Goal: Task Accomplishment & Management: Complete application form

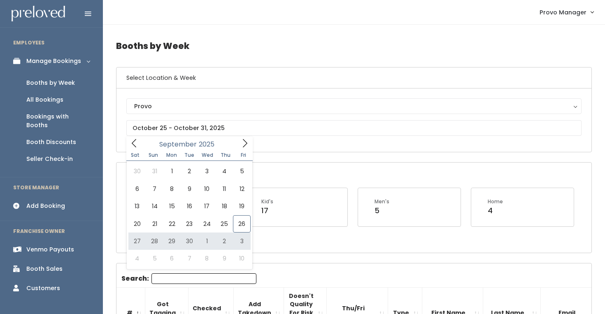
type input "September 27 to October 3"
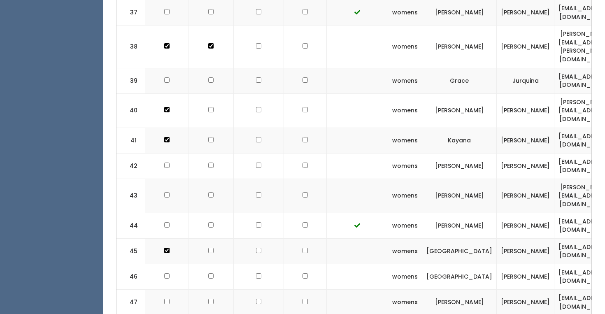
scroll to position [1371, 0]
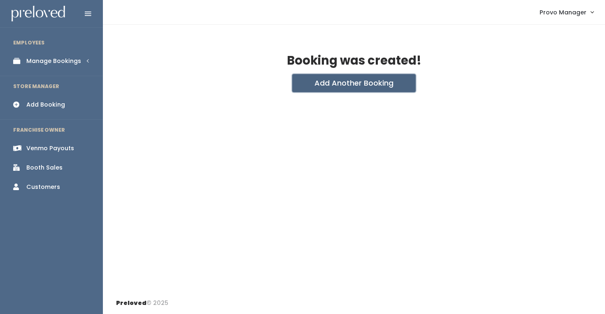
click at [354, 80] on button "Add Another Booking" at bounding box center [353, 83] width 123 height 18
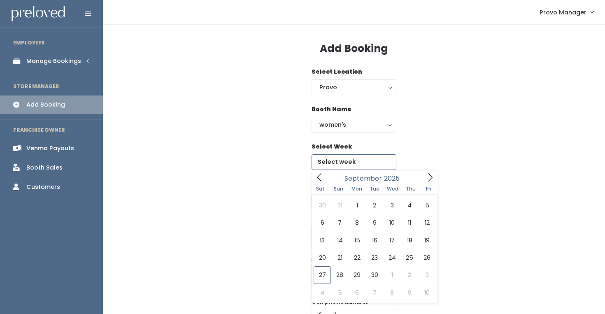
click at [358, 163] on input "text" at bounding box center [353, 162] width 85 height 16
type input "September 27 to October 3"
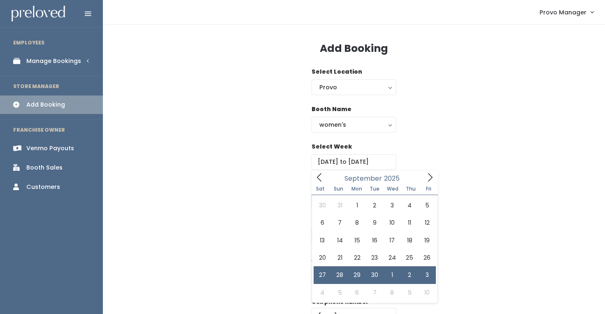
click at [422, 166] on div "Select Week September 27 to October 3" at bounding box center [354, 160] width 476 height 37
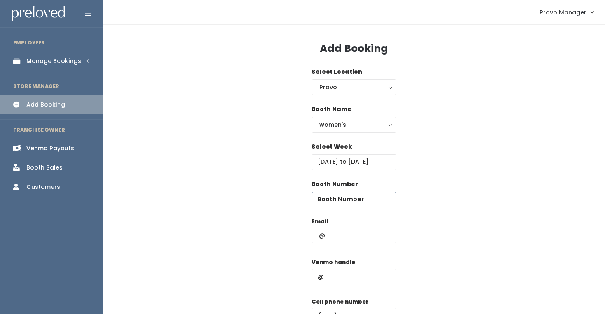
click at [355, 205] on input "number" at bounding box center [353, 200] width 85 height 16
type input "15"
click at [339, 233] on input "text" at bounding box center [353, 236] width 85 height 16
drag, startPoint x: 330, startPoint y: 199, endPoint x: 304, endPoint y: 199, distance: 25.9
click at [304, 199] on div "Booth Number 15" at bounding box center [354, 198] width 476 height 37
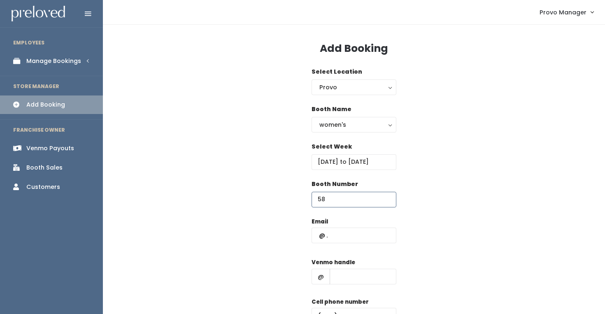
type input "58"
click at [326, 233] on input "text" at bounding box center [353, 236] width 85 height 16
click at [403, 249] on div "Email Venmo handle @ Cell phone number Create" at bounding box center [354, 289] width 476 height 145
click at [366, 279] on input "text" at bounding box center [363, 277] width 67 height 16
type input "d"
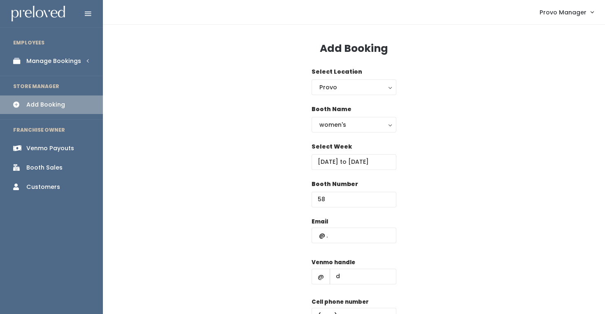
click at [444, 228] on div "Email Venmo handle @ d Cell phone number Create" at bounding box center [354, 289] width 476 height 145
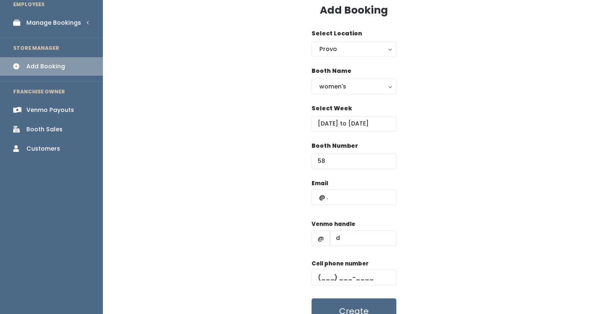
scroll to position [45, 0]
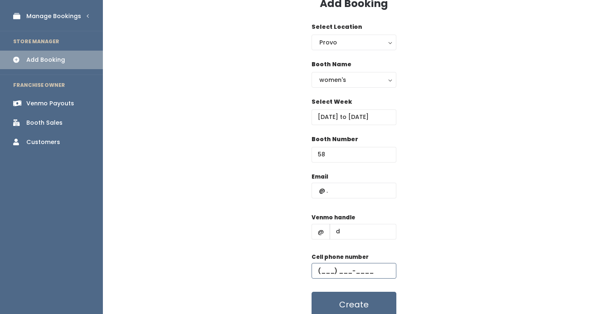
click at [369, 267] on input "text" at bounding box center [353, 271] width 85 height 16
type input "(555) 555-5555"
click at [344, 192] on input "text" at bounding box center [353, 191] width 85 height 16
type input "kellie8_@hotmail.com"
click at [354, 231] on input "d" at bounding box center [363, 232] width 67 height 16
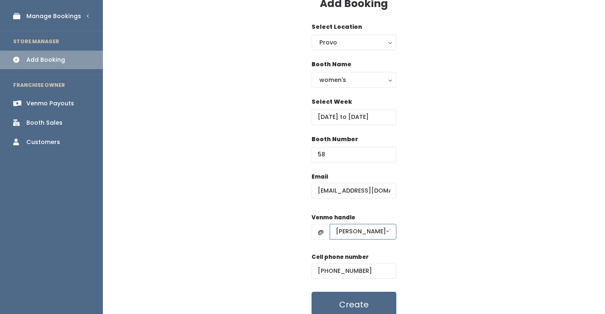
type input "kellie-lyman-1"
click at [351, 269] on input "(555) 555-5555" at bounding box center [353, 271] width 85 height 16
type input "(5__) ___-____"
type input "[PHONE_NUMBER]"
click at [357, 299] on button "Create" at bounding box center [353, 305] width 85 height 26
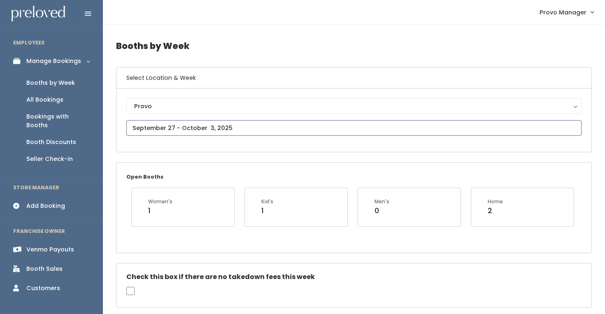
click at [171, 132] on input "text" at bounding box center [353, 128] width 455 height 16
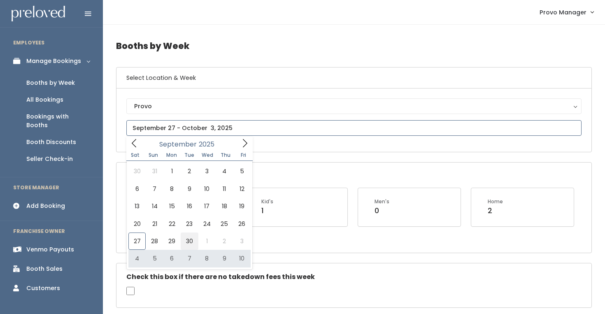
type input "[DATE] to [DATE]"
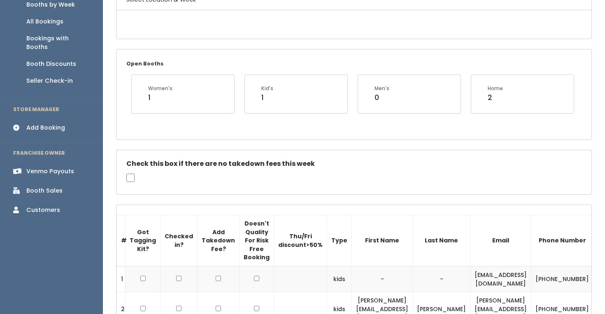
scroll to position [79, 0]
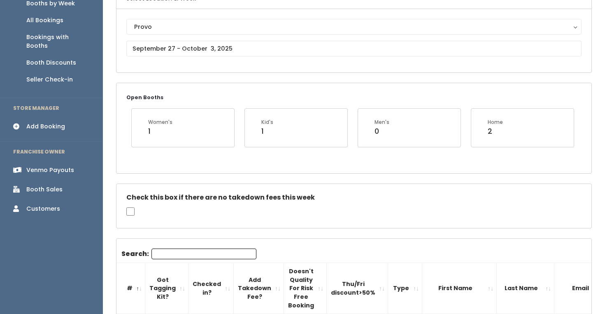
click at [195, 198] on h5 "Check this box if there are no takedown fees this week" at bounding box center [353, 197] width 455 height 7
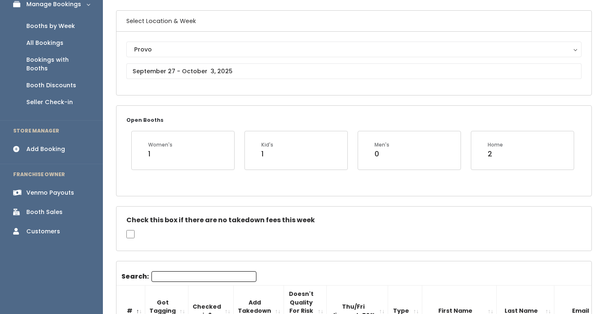
scroll to position [39, 0]
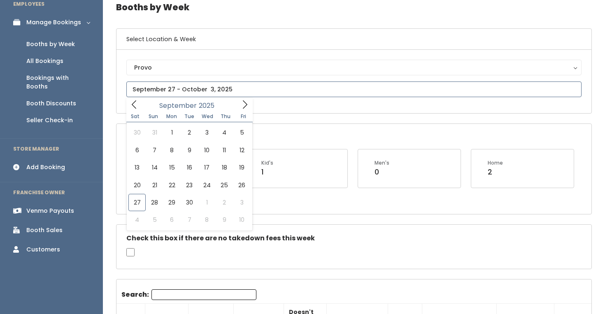
click at [197, 85] on input "text" at bounding box center [353, 89] width 455 height 16
type input "[DATE] to [DATE]"
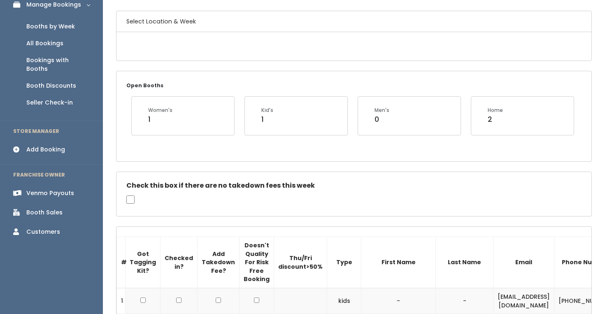
scroll to position [119, 0]
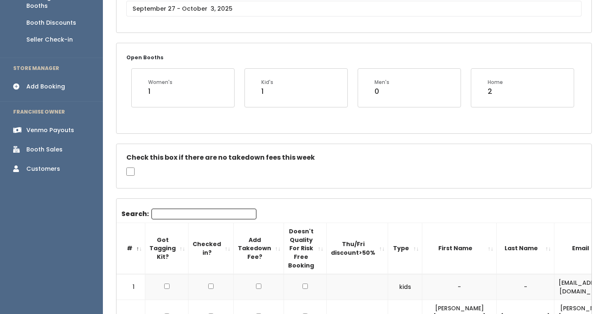
click at [174, 219] on input "Search:" at bounding box center [203, 214] width 105 height 11
type input "amb"
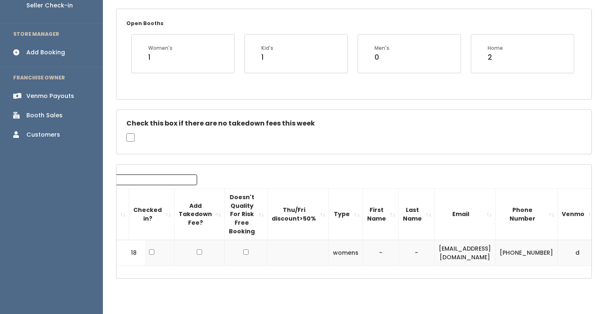
scroll to position [0, 60]
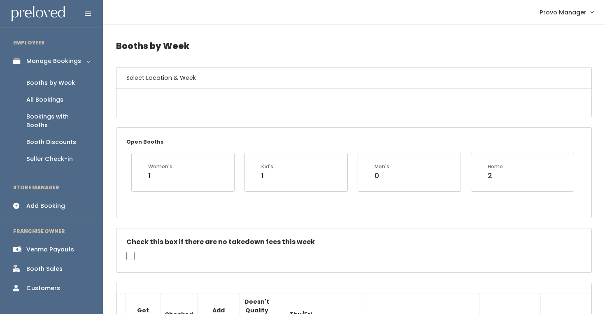
scroll to position [153, 0]
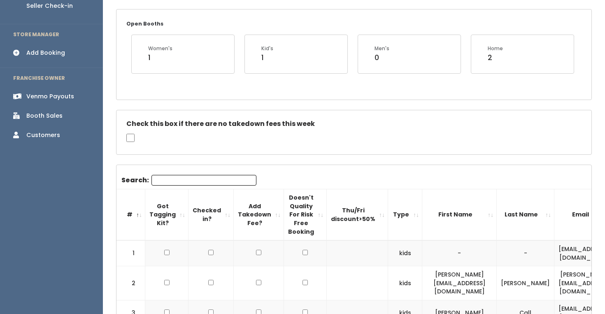
click at [171, 179] on input "Search:" at bounding box center [203, 180] width 105 height 11
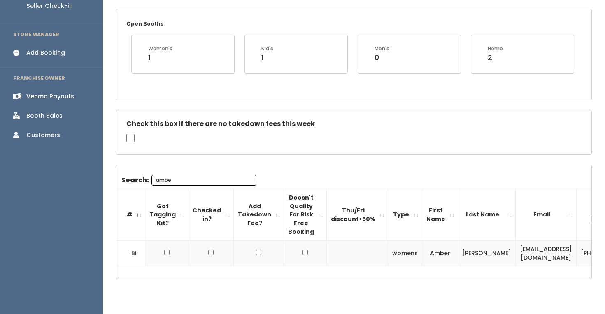
type input "amber"
click at [205, 178] on input "amber" at bounding box center [203, 180] width 105 height 11
click at [199, 176] on input "amber" at bounding box center [203, 180] width 105 height 11
click at [204, 180] on input "amber" at bounding box center [203, 180] width 105 height 11
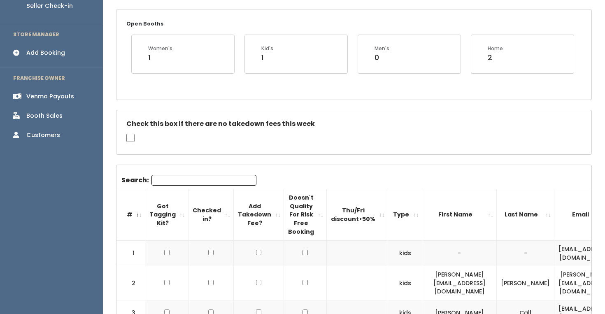
scroll to position [0, 0]
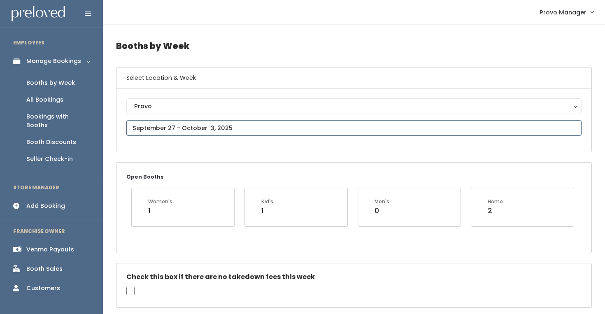
click at [175, 131] on input "text" at bounding box center [353, 128] width 455 height 16
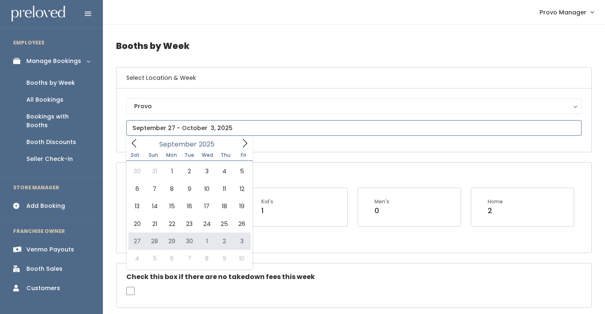
type input "[DATE] to [DATE]"
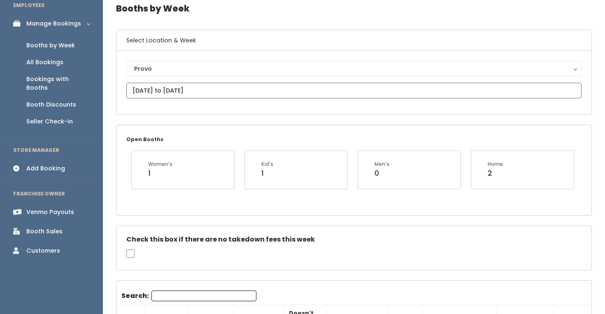
scroll to position [45, 0]
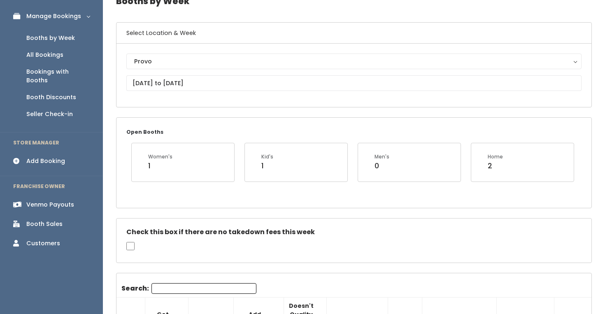
click at [167, 286] on input "Search:" at bounding box center [203, 288] width 105 height 11
type input "[PERSON_NAME]"
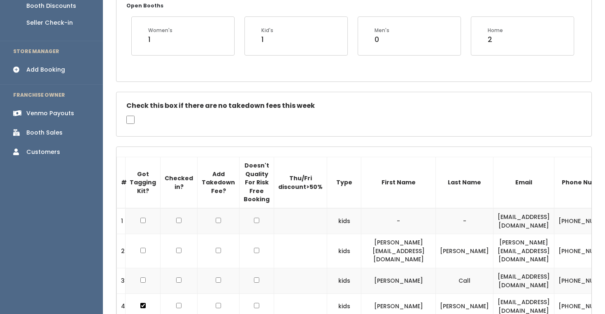
scroll to position [165, 0]
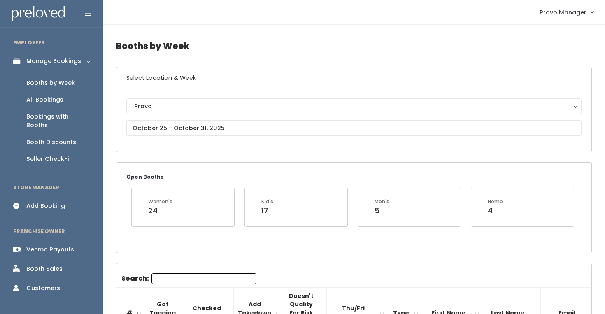
click at [160, 278] on input "Search:" at bounding box center [203, 278] width 105 height 11
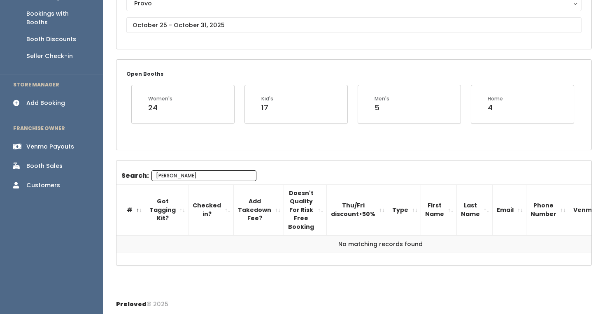
scroll to position [104, 0]
type input "k"
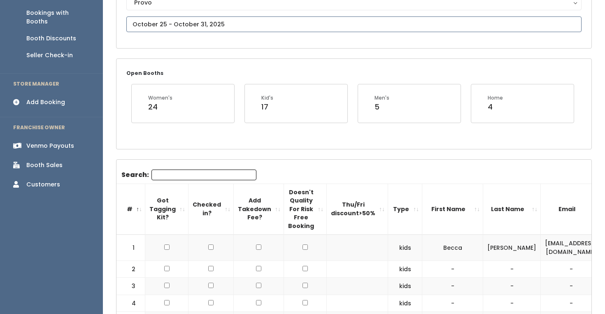
click at [194, 22] on input "text" at bounding box center [353, 24] width 455 height 16
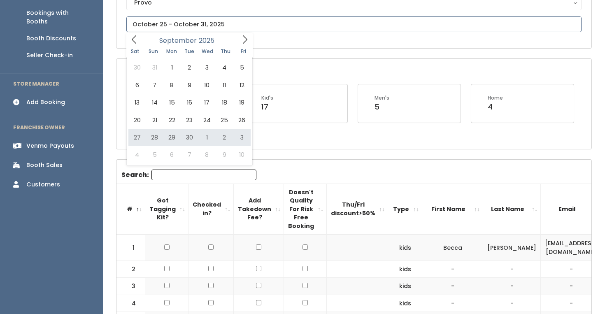
type input "September 27 to October 3"
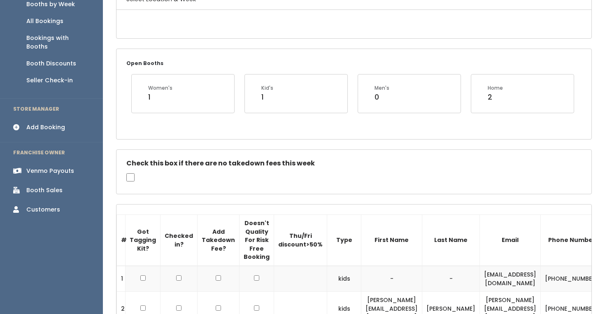
scroll to position [104, 0]
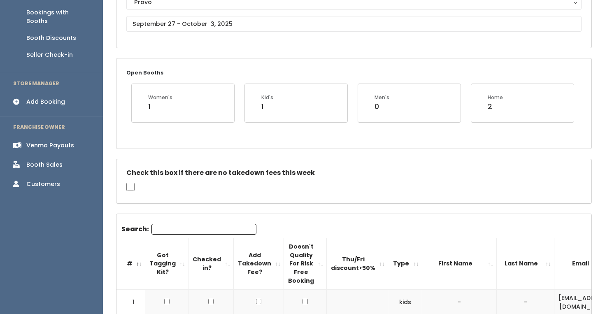
click at [158, 230] on input "Search:" at bounding box center [203, 229] width 105 height 11
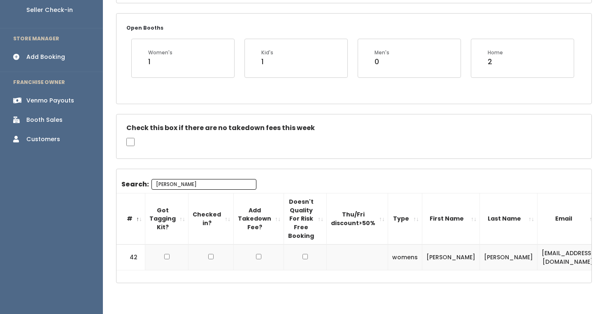
scroll to position [161, 0]
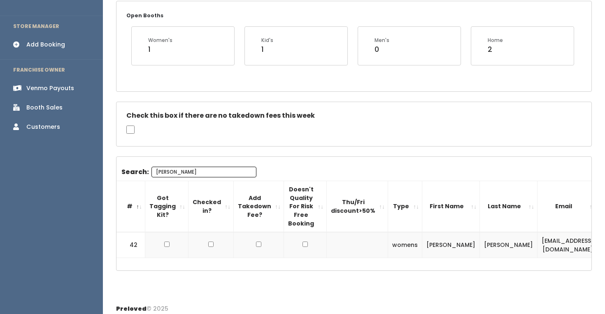
type input "[PERSON_NAME]"
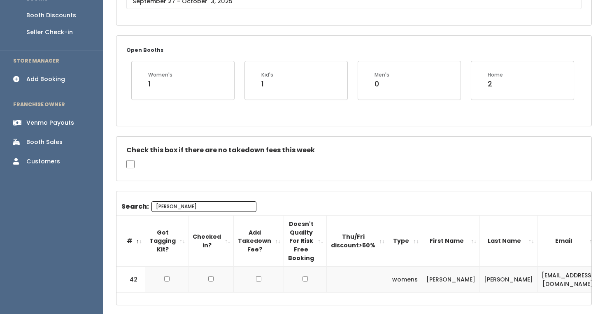
scroll to position [29, 0]
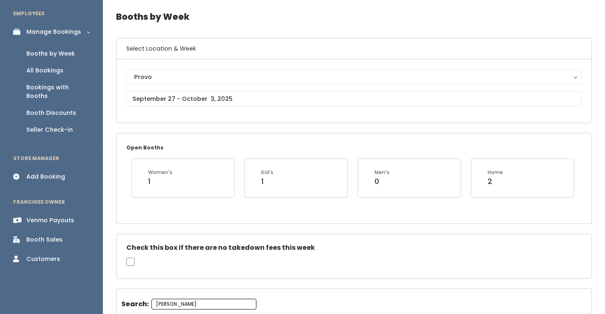
click at [56, 50] on div "Booths by Week" at bounding box center [50, 53] width 49 height 9
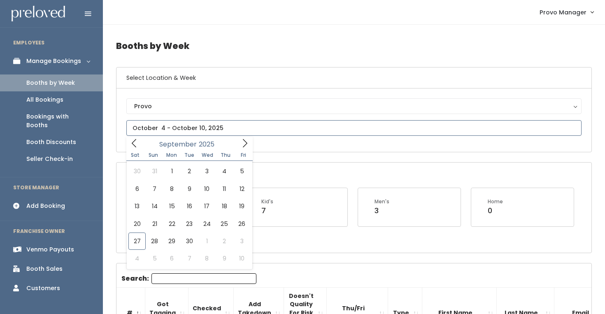
click at [164, 129] on input "text" at bounding box center [353, 128] width 455 height 16
type input "September 27 to October 3"
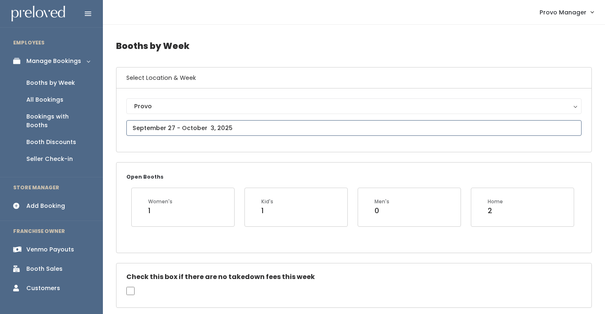
click at [174, 127] on input "text" at bounding box center [353, 128] width 455 height 16
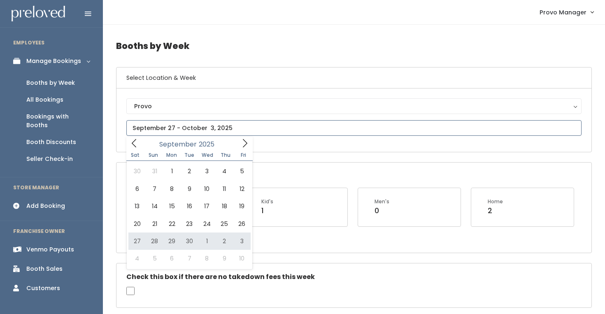
type input "[DATE] to [DATE]"
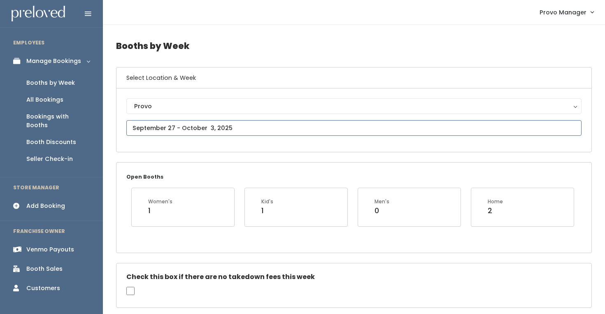
click at [193, 122] on input "text" at bounding box center [353, 128] width 455 height 16
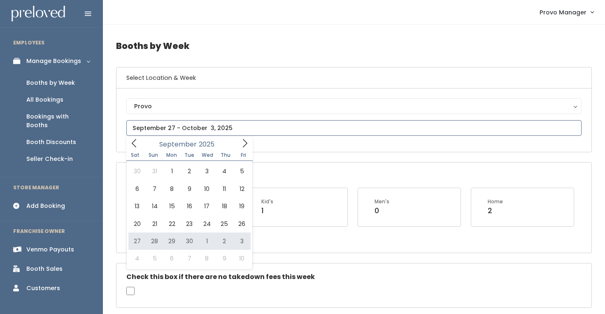
type input "[DATE] to [DATE]"
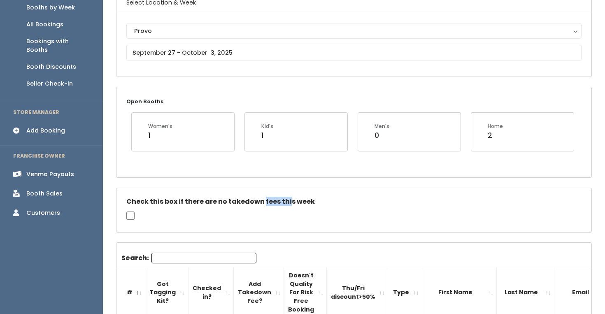
scroll to position [46, 0]
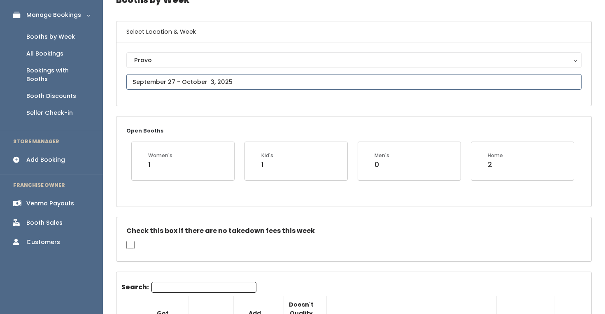
click at [186, 81] on input "text" at bounding box center [353, 82] width 455 height 16
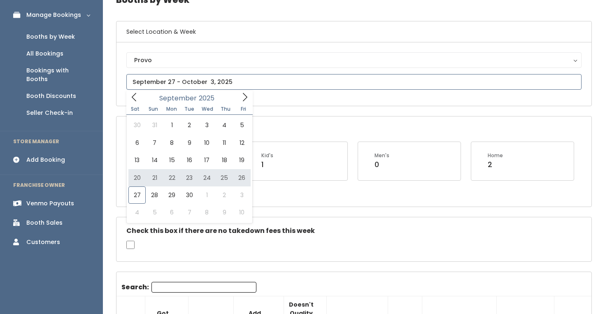
type input "September 20 to September 26"
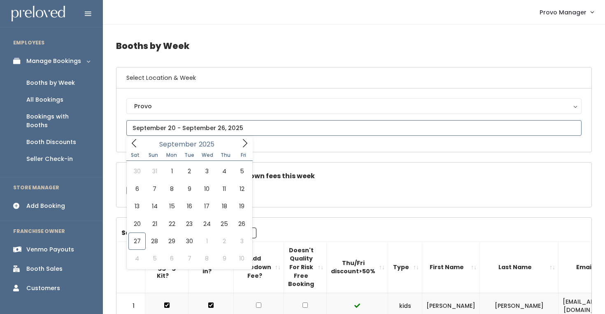
click at [234, 130] on input "text" at bounding box center [353, 128] width 455 height 16
type input "[DATE] to [DATE]"
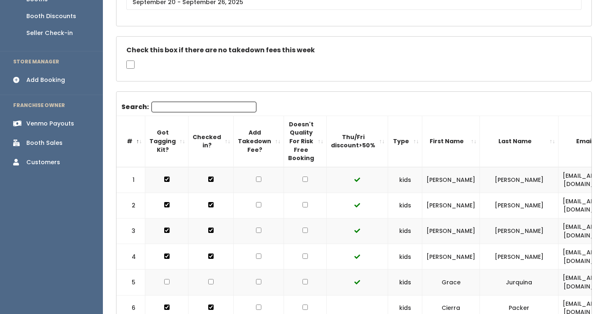
scroll to position [126, 0]
click at [302, 178] on input "checkbox" at bounding box center [304, 178] width 5 height 5
checkbox input "true"
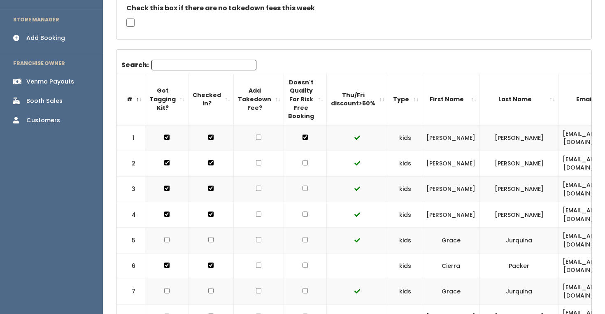
scroll to position [175, 0]
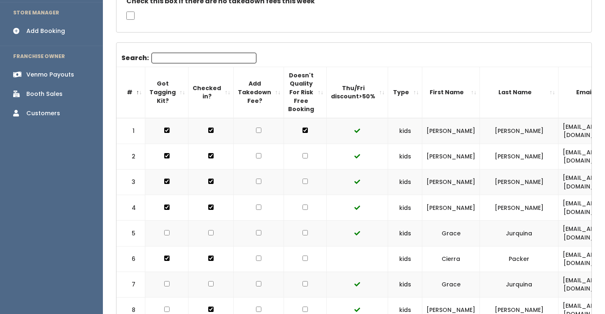
click at [302, 258] on input "checkbox" at bounding box center [304, 257] width 5 height 5
checkbox input "true"
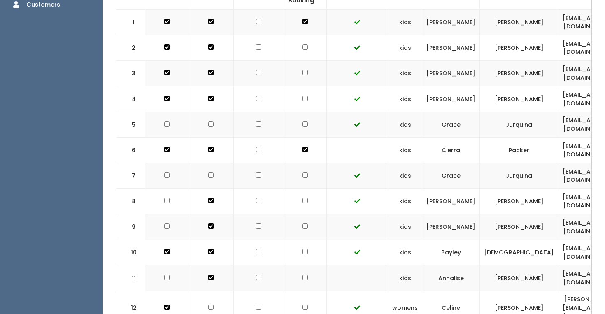
scroll to position [288, 0]
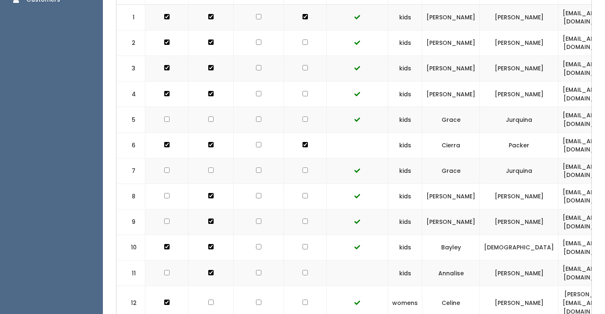
click at [302, 272] on input "checkbox" at bounding box center [304, 272] width 5 height 5
checkbox input "true"
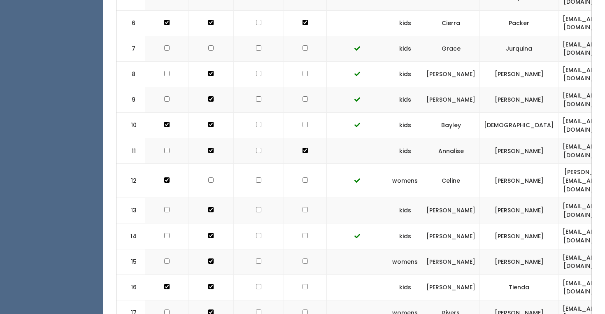
scroll to position [411, 0]
click at [302, 207] on input "checkbox" at bounding box center [304, 209] width 5 height 5
checkbox input "true"
click at [302, 258] on input "checkbox" at bounding box center [304, 260] width 5 height 5
checkbox input "true"
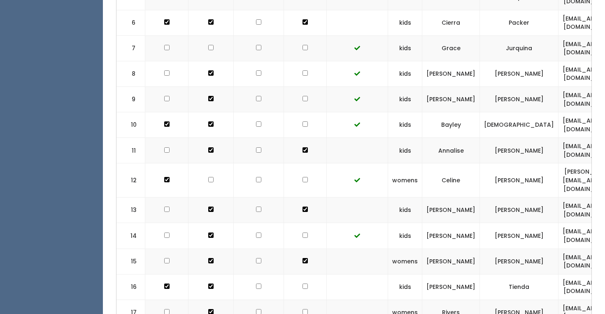
click at [302, 283] on input "checkbox" at bounding box center [304, 285] width 5 height 5
checkbox input "true"
click at [302, 309] on input "checkbox" at bounding box center [304, 311] width 5 height 5
checkbox input "true"
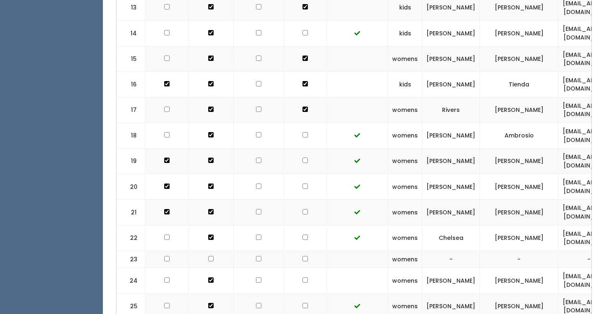
scroll to position [618, 0]
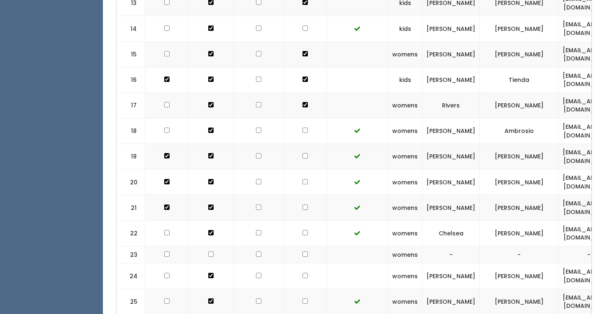
click at [299, 263] on td at bounding box center [305, 276] width 43 height 26
click at [302, 273] on input "checkbox" at bounding box center [304, 275] width 5 height 5
checkbox input "true"
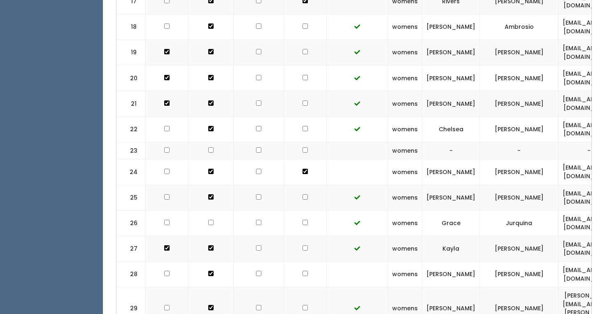
scroll to position [766, 0]
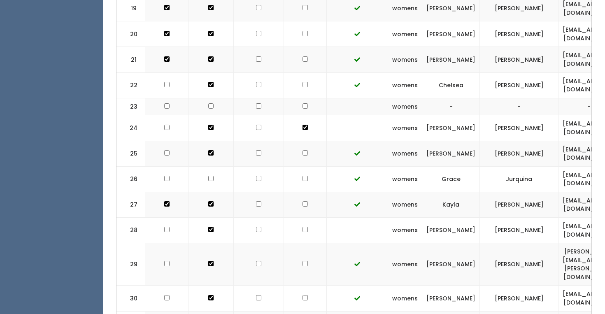
click at [302, 227] on input "checkbox" at bounding box center [304, 229] width 5 height 5
checkbox input "true"
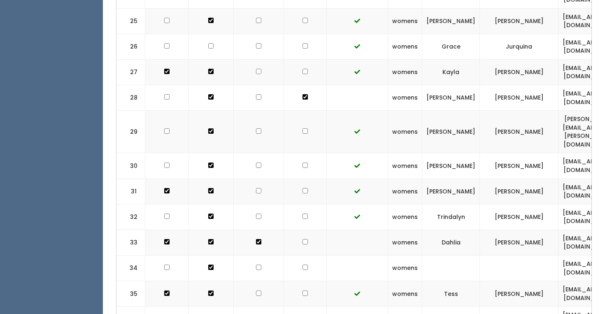
scroll to position [904, 0]
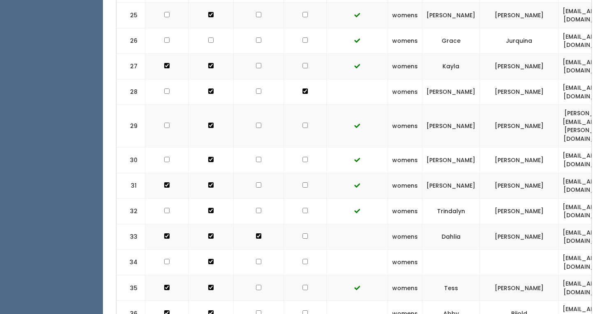
click at [297, 224] on td at bounding box center [305, 237] width 43 height 26
click at [302, 233] on input "checkbox" at bounding box center [304, 235] width 5 height 5
checkbox input "true"
click at [302, 259] on input "checkbox" at bounding box center [304, 261] width 5 height 5
checkbox input "true"
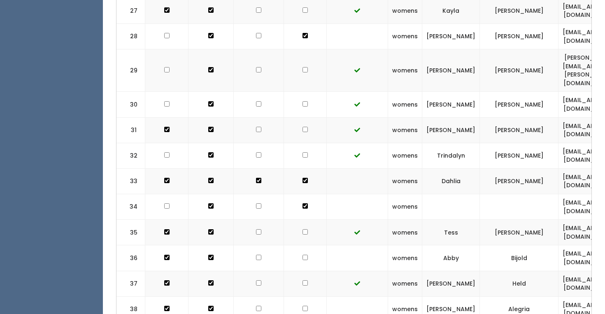
click at [302, 255] on input "checkbox" at bounding box center [304, 257] width 5 height 5
checkbox input "true"
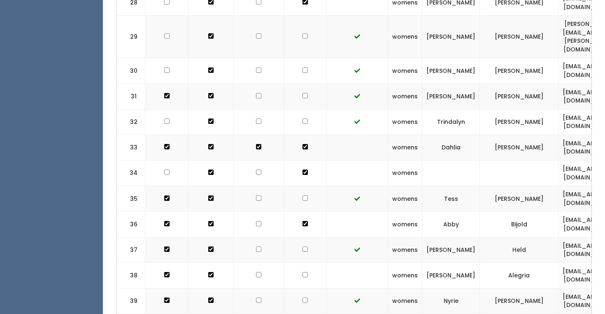
click at [302, 272] on input "checkbox" at bounding box center [304, 274] width 5 height 5
checkbox input "true"
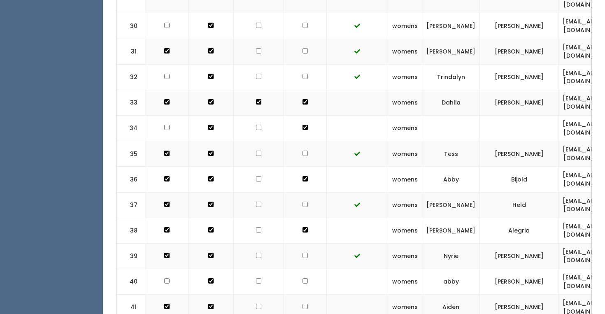
scroll to position [1039, 0]
click at [302, 278] on input "checkbox" at bounding box center [304, 280] width 5 height 5
checkbox input "true"
click at [302, 303] on input "checkbox" at bounding box center [304, 305] width 5 height 5
checkbox input "true"
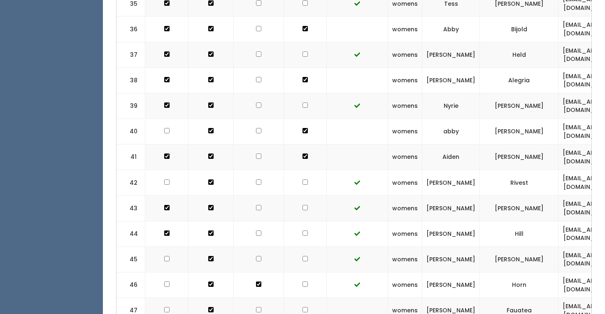
scroll to position [1194, 0]
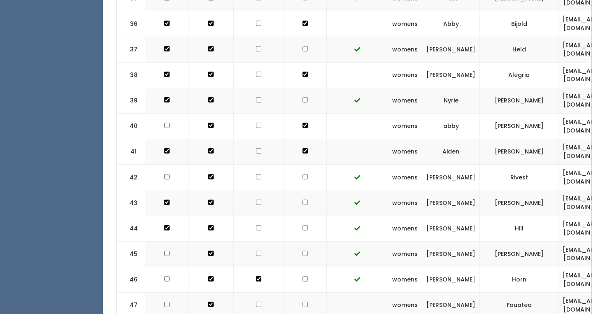
click at [298, 293] on td at bounding box center [305, 306] width 43 height 26
click at [302, 302] on input "checkbox" at bounding box center [304, 304] width 5 height 5
checkbox input "true"
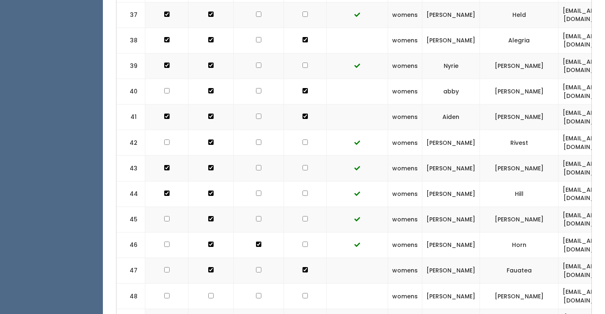
click at [302, 293] on input "checkbox" at bounding box center [304, 295] width 5 height 5
checkbox input "true"
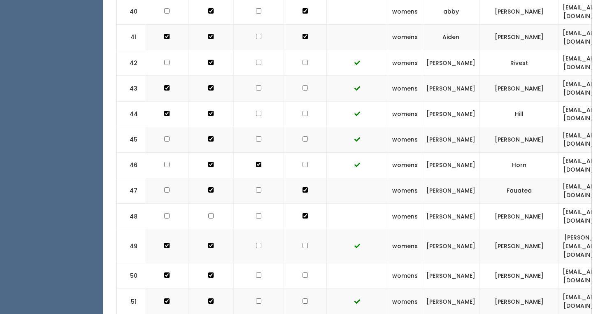
scroll to position [1313, 0]
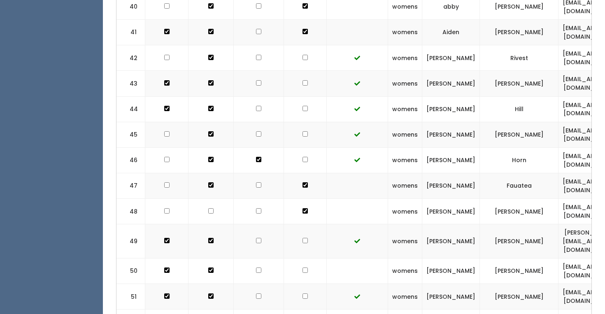
click at [302, 267] on input "checkbox" at bounding box center [304, 269] width 5 height 5
checkbox input "true"
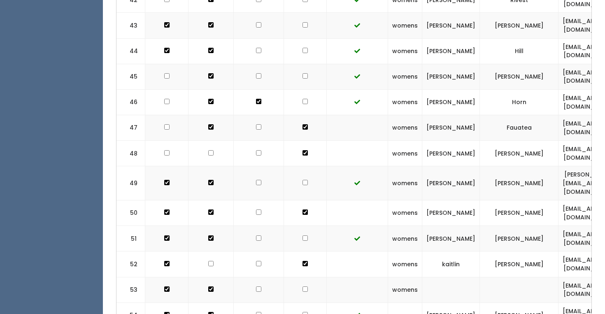
click at [302, 286] on input "checkbox" at bounding box center [304, 288] width 5 height 5
checkbox input "true"
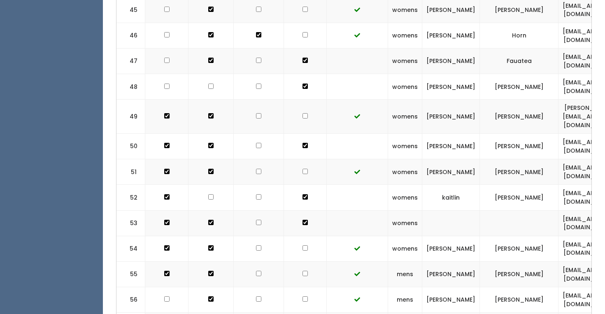
scroll to position [1440, 0]
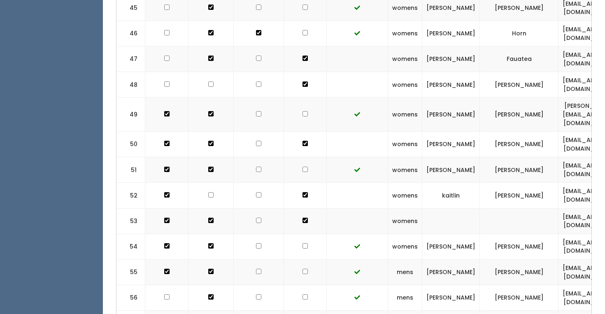
checkbox input "true"
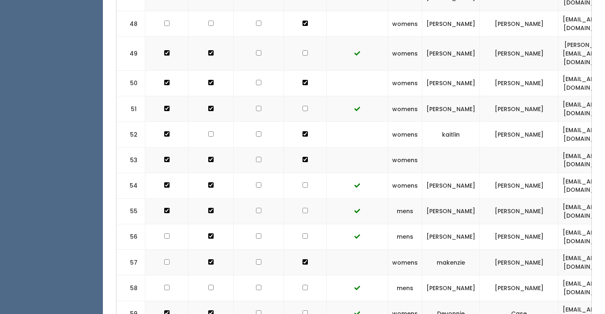
scroll to position [1501, 0]
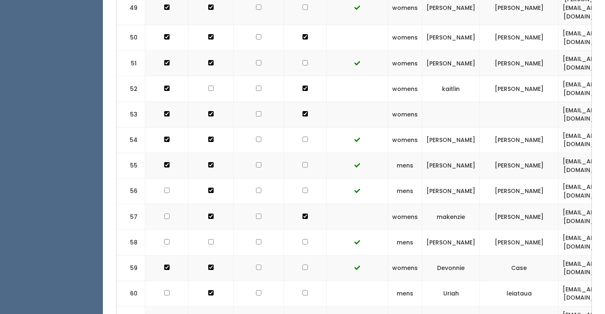
click at [302, 290] on input "checkbox" at bounding box center [304, 292] width 5 height 5
checkbox input "true"
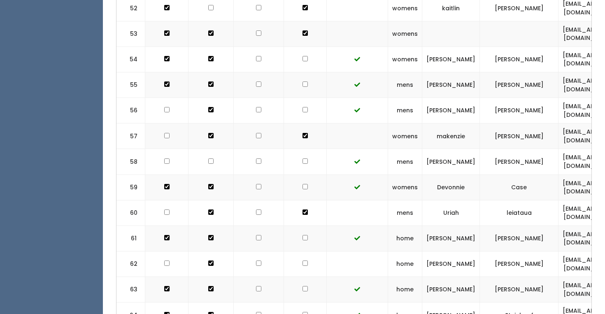
scroll to position [1639, 0]
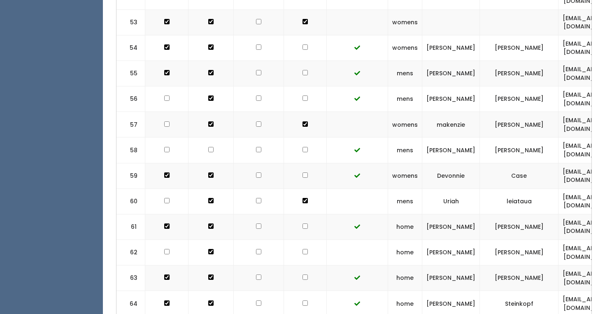
click at [302, 249] on input "checkbox" at bounding box center [304, 251] width 5 height 5
checkbox input "true"
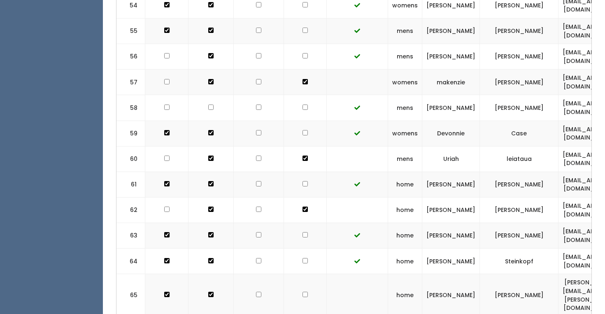
scroll to position [1695, 0]
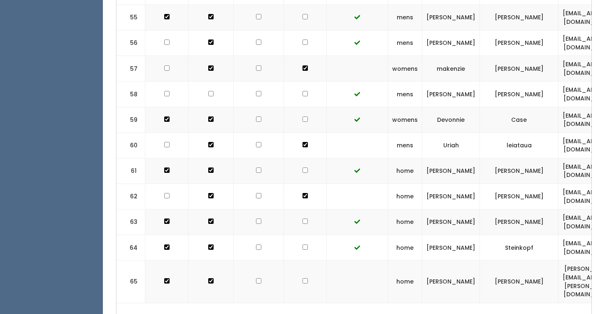
click at [302, 278] on input "checkbox" at bounding box center [304, 280] width 5 height 5
checkbox input "true"
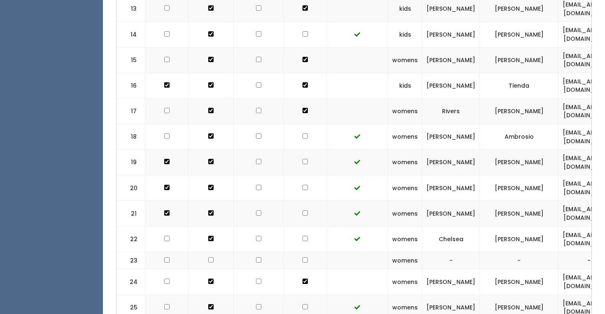
scroll to position [584, 0]
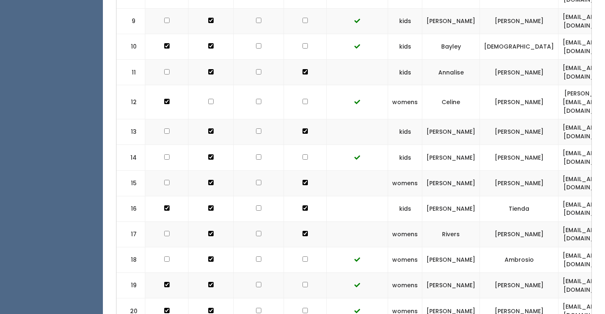
scroll to position [490, 0]
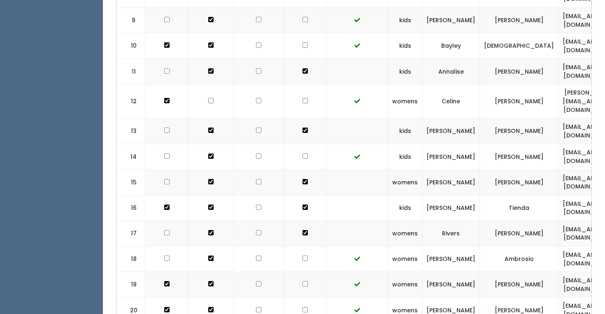
click at [302, 153] on input "checkbox" at bounding box center [304, 155] width 5 height 5
checkbox input "true"
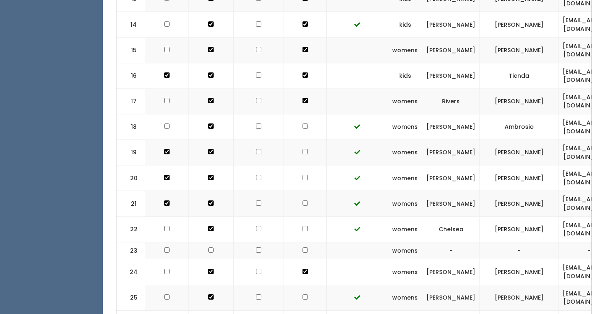
scroll to position [623, 0]
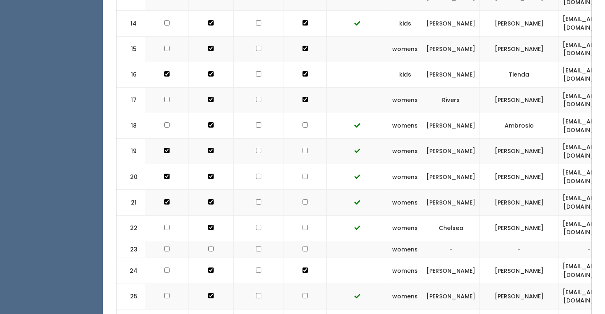
click at [302, 122] on input "checkbox" at bounding box center [304, 124] width 5 height 5
checkbox input "true"
click at [302, 148] on input "checkbox" at bounding box center [304, 150] width 5 height 5
checkbox input "true"
click at [302, 174] on input "checkbox" at bounding box center [304, 176] width 5 height 5
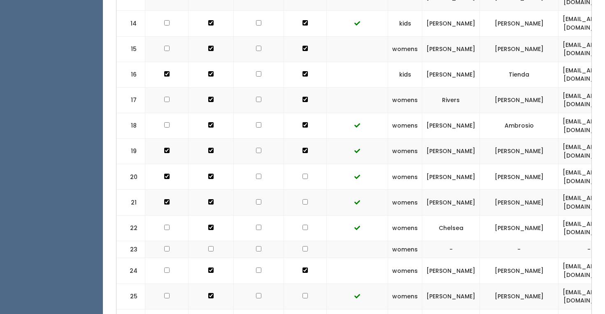
checkbox input "true"
click at [302, 199] on input "checkbox" at bounding box center [304, 201] width 5 height 5
checkbox input "true"
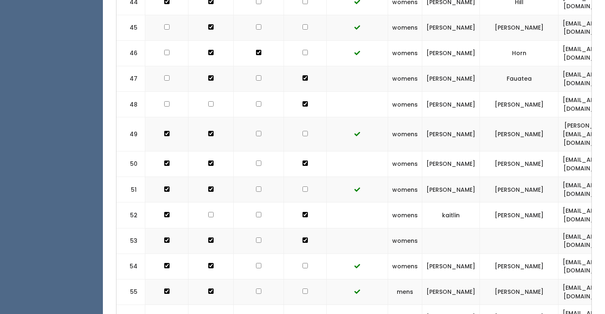
scroll to position [1420, 0]
click at [295, 279] on td at bounding box center [305, 292] width 43 height 26
click at [302, 289] on input "checkbox" at bounding box center [304, 291] width 5 height 5
checkbox input "true"
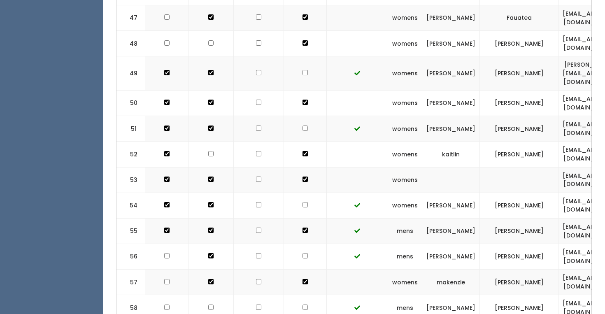
scroll to position [1502, 0]
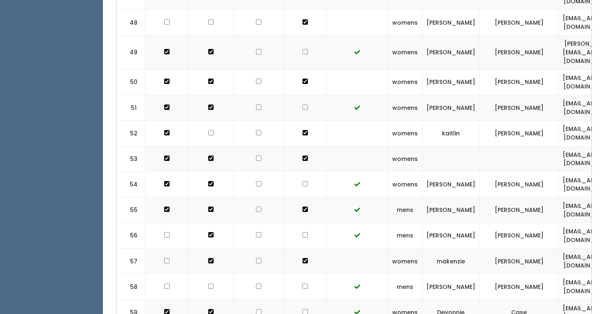
click at [302, 283] on input "checkbox" at bounding box center [304, 285] width 5 height 5
checkbox input "true"
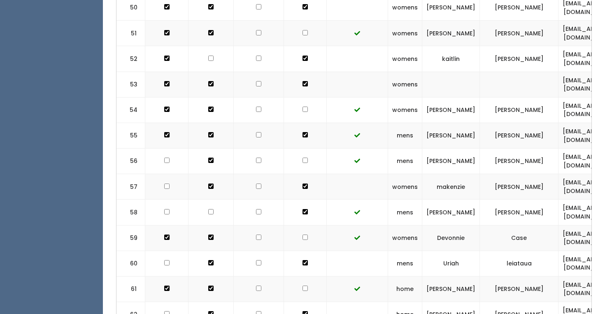
scroll to position [1577, 0]
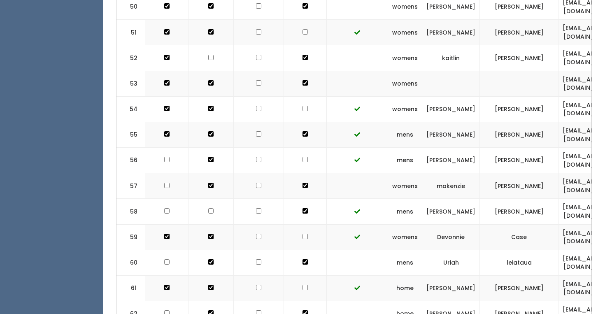
click at [302, 285] on input "checkbox" at bounding box center [304, 287] width 5 height 5
checkbox input "true"
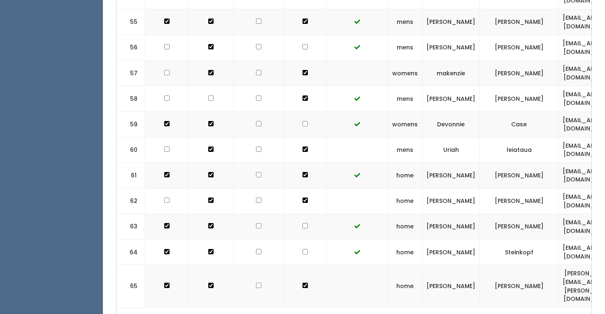
scroll to position [1689, 0]
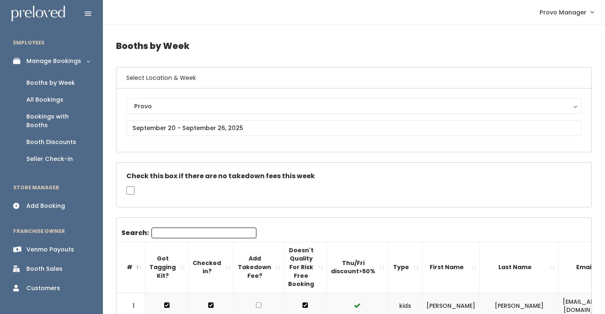
click at [48, 245] on div "Venmo Payouts" at bounding box center [50, 249] width 48 height 9
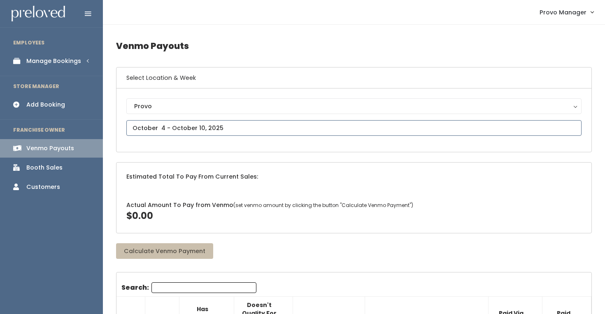
click at [206, 123] on input "text" at bounding box center [353, 128] width 455 height 16
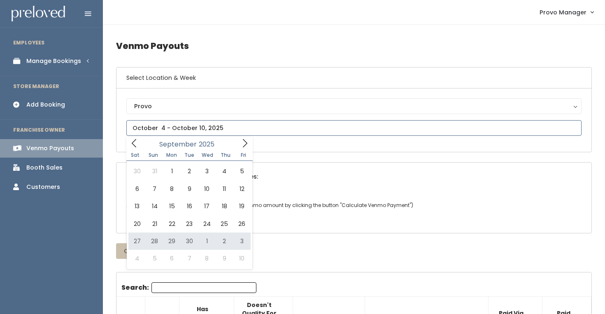
type input "[DATE] to [DATE]"
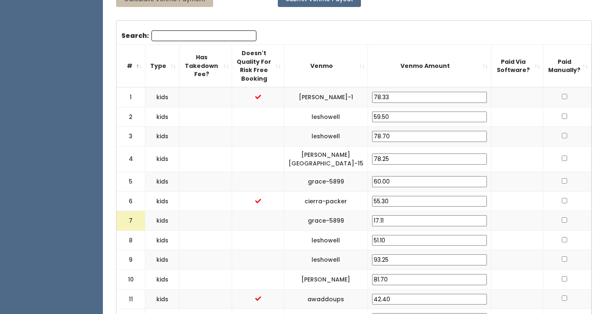
scroll to position [303, 0]
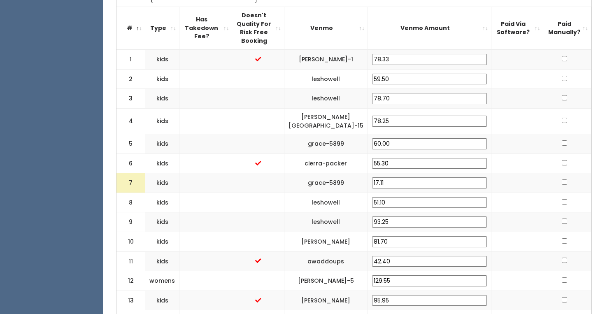
drag, startPoint x: 428, startPoint y: 161, endPoint x: 384, endPoint y: 158, distance: 44.5
click at [384, 173] on "7 kids grace-5899 17.11" at bounding box center [353, 183] width 475 height 20
type input "25"
click at [367, 193] on td "leshowell" at bounding box center [326, 203] width 84 height 20
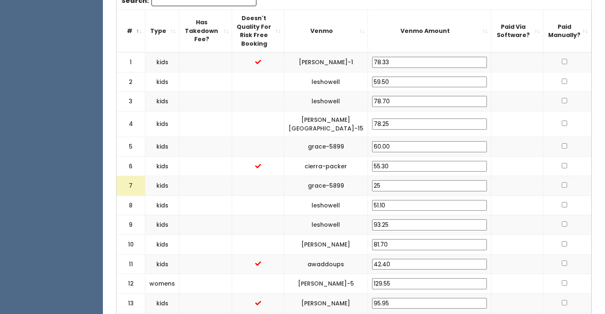
scroll to position [0, 0]
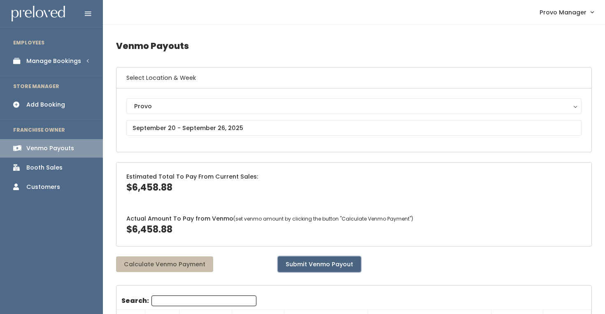
click at [331, 260] on button "Submit Venmo Payout" at bounding box center [319, 264] width 83 height 16
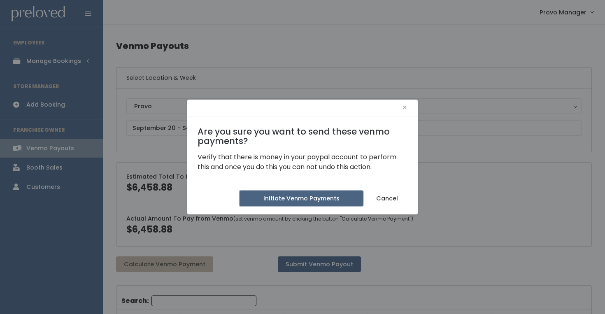
click at [282, 197] on button "Initiate Venmo Payments" at bounding box center [300, 198] width 123 height 16
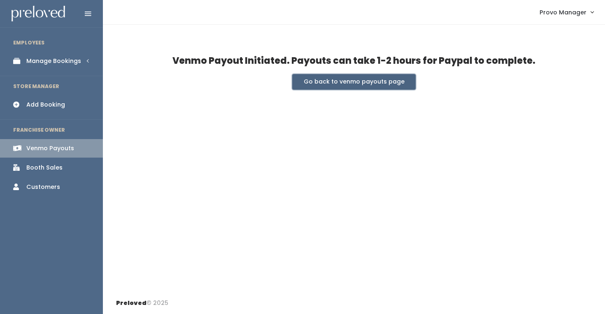
click at [360, 81] on button "Go back to venmo payouts page" at bounding box center [353, 82] width 123 height 16
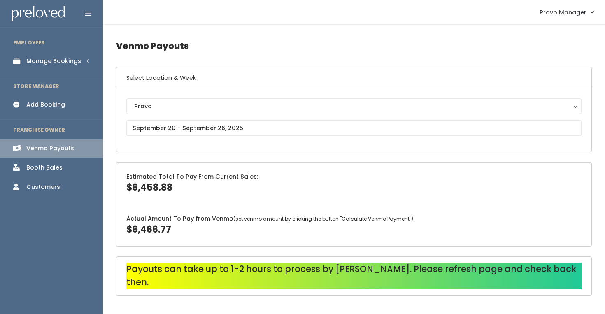
click at [77, 56] on link "Manage Bookings" at bounding box center [51, 61] width 103 height 19
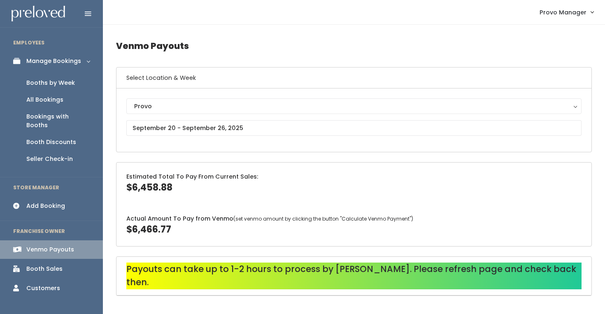
click at [67, 85] on div "Booths by Week" at bounding box center [50, 83] width 49 height 9
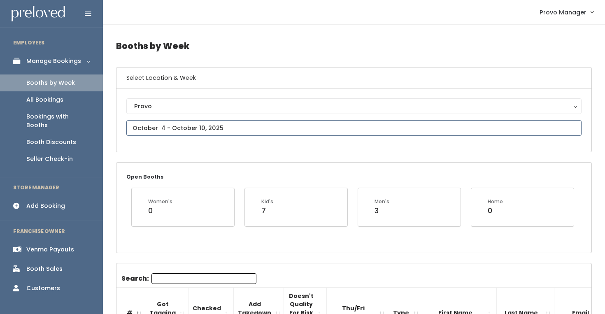
click at [157, 127] on input "text" at bounding box center [353, 128] width 455 height 16
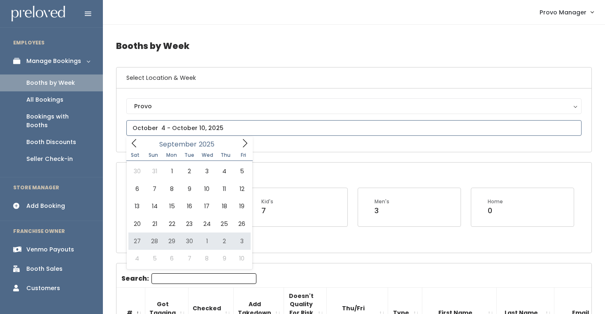
type input "September 27 to October 3"
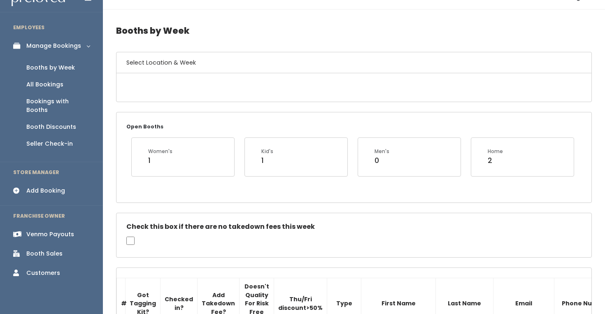
scroll to position [21, 0]
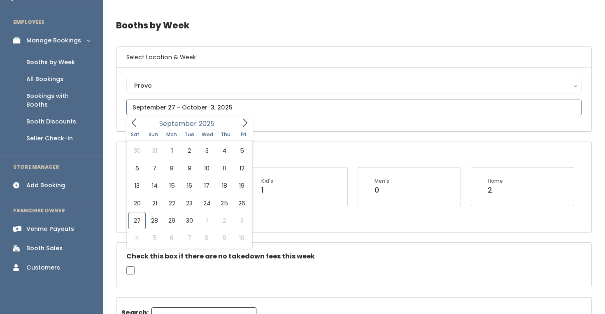
click at [185, 107] on input "text" at bounding box center [353, 108] width 455 height 16
type input "[DATE] to [DATE]"
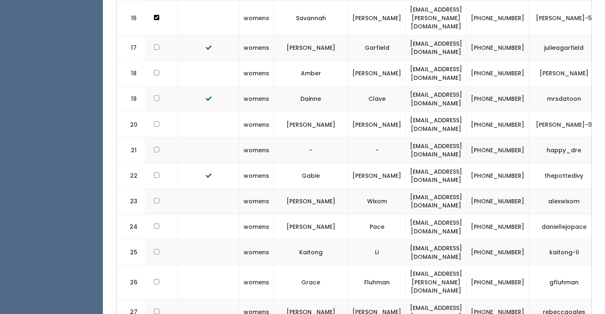
scroll to position [855, 0]
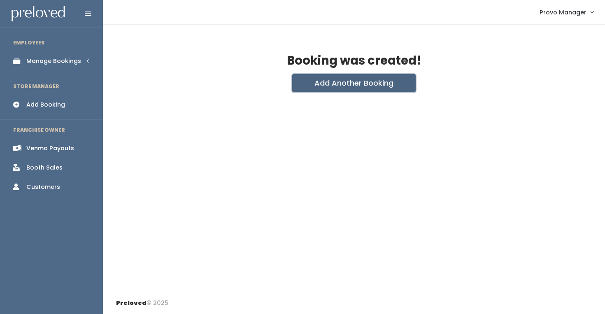
click at [358, 84] on button "Add Another Booking" at bounding box center [353, 83] width 123 height 18
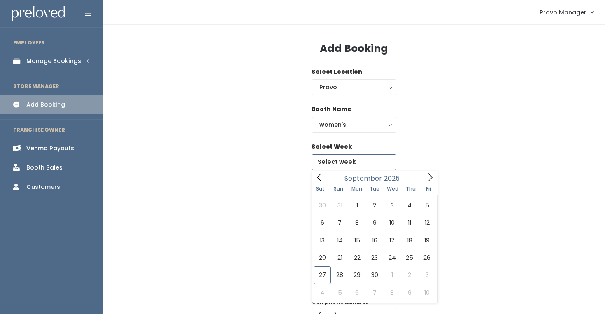
click at [346, 163] on input "text" at bounding box center [353, 162] width 85 height 16
type input "[DATE] to [DATE]"
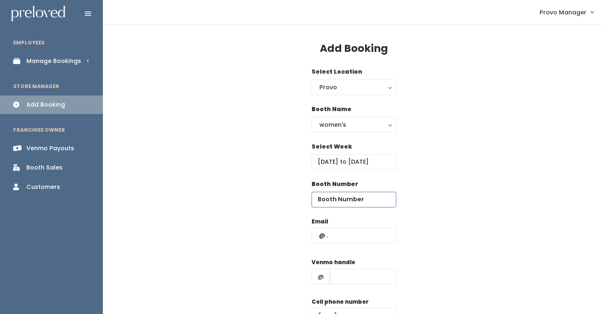
click at [351, 204] on input "number" at bounding box center [353, 200] width 85 height 16
click at [332, 238] on input "text" at bounding box center [353, 236] width 85 height 16
click at [336, 279] on input "text" at bounding box center [363, 277] width 67 height 16
type input "d"
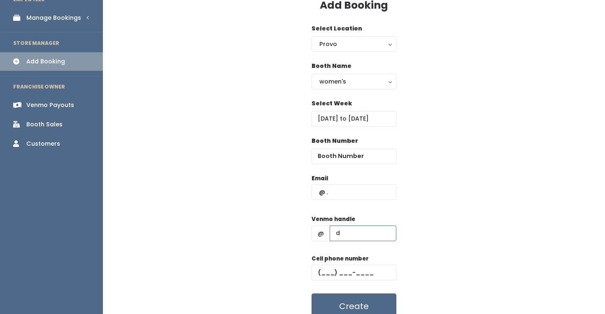
scroll to position [49, 0]
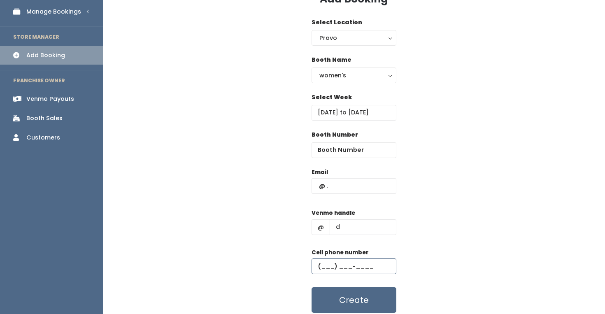
click at [357, 262] on input "text" at bounding box center [353, 266] width 85 height 16
type input "(555) 555-5555"
click at [343, 151] on input "number" at bounding box center [353, 150] width 85 height 16
click at [327, 186] on input "text" at bounding box center [353, 186] width 85 height 16
click at [337, 153] on input "number" at bounding box center [353, 150] width 85 height 16
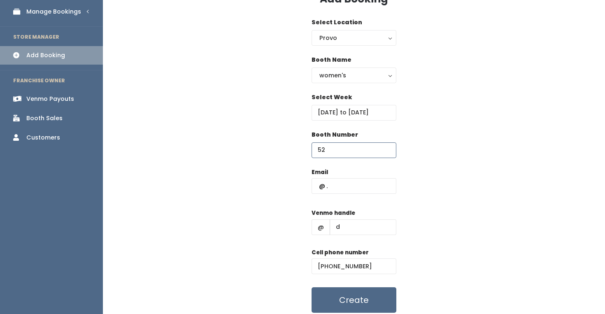
type input "52"
click at [506, 143] on div "Booth Number 52" at bounding box center [354, 148] width 476 height 37
click at [346, 191] on input "text" at bounding box center [353, 186] width 85 height 16
type input "[EMAIL_ADDRESS][DOMAIN_NAME]"
click at [359, 228] on input "d" at bounding box center [363, 227] width 67 height 16
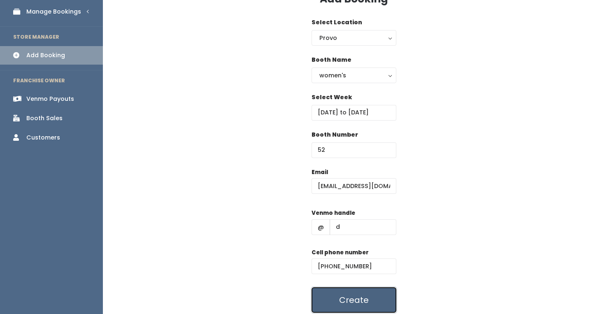
click at [365, 290] on button "Create" at bounding box center [353, 300] width 85 height 26
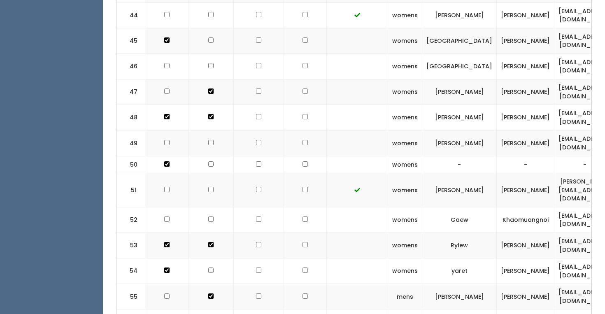
scroll to position [0, 209]
